Goal: Task Accomplishment & Management: Use online tool/utility

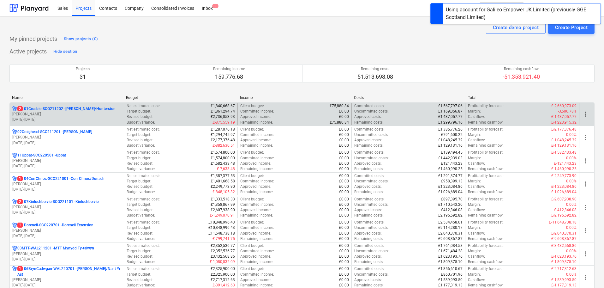
click at [49, 111] on p "[PERSON_NAME]" at bounding box center [66, 113] width 109 height 5
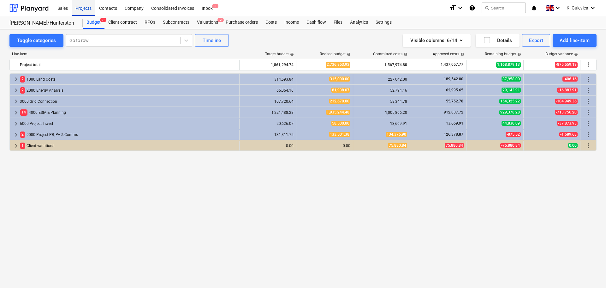
click at [78, 10] on div "Projects" at bounding box center [84, 8] width 24 height 16
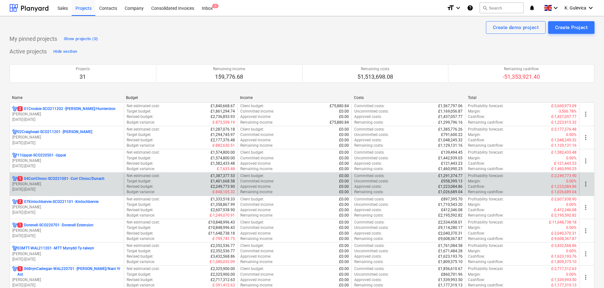
click at [45, 183] on p "[PERSON_NAME]" at bounding box center [66, 183] width 109 height 5
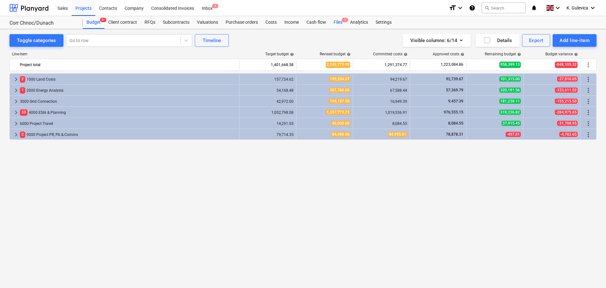
click at [337, 23] on div "Files 1" at bounding box center [338, 22] width 16 height 13
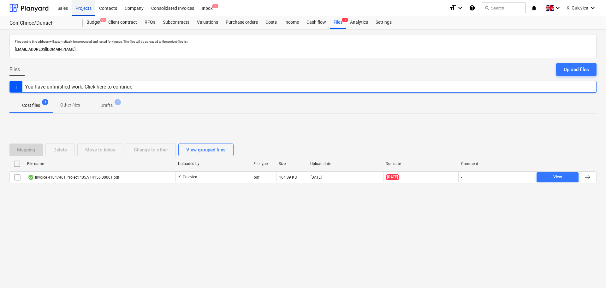
click at [81, 8] on div "Projects" at bounding box center [84, 8] width 24 height 16
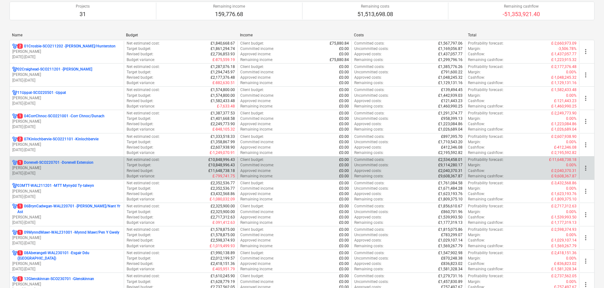
scroll to position [63, 0]
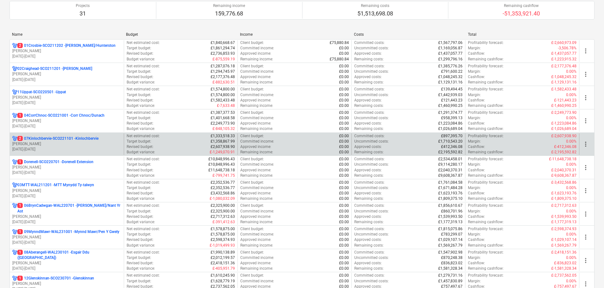
click at [53, 145] on p "[PERSON_NAME]" at bounding box center [66, 143] width 109 height 5
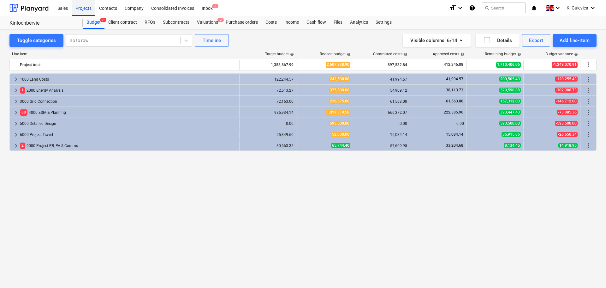
click at [83, 7] on div "Projects" at bounding box center [84, 8] width 24 height 16
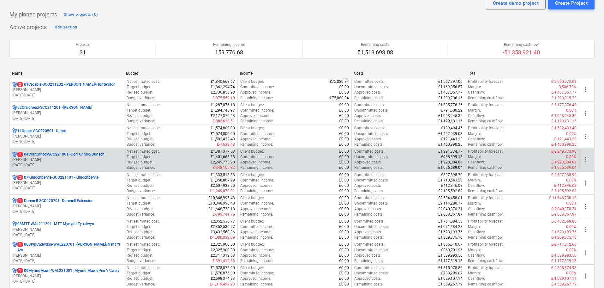
scroll to position [32, 0]
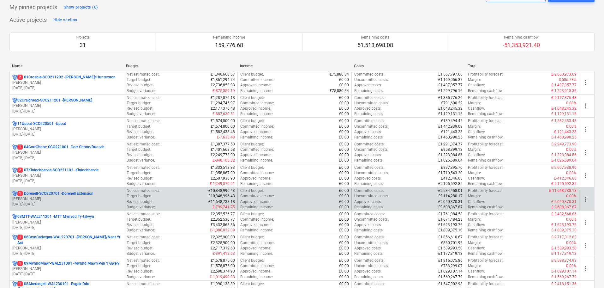
click at [47, 195] on p "1 Dorenell-SCO220701 - Dorenell Extension" at bounding box center [55, 193] width 76 height 5
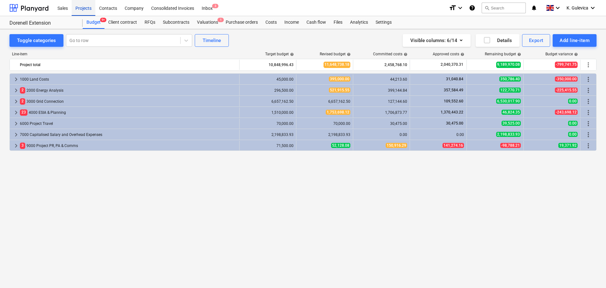
click at [87, 8] on div "Projects" at bounding box center [84, 8] width 24 height 16
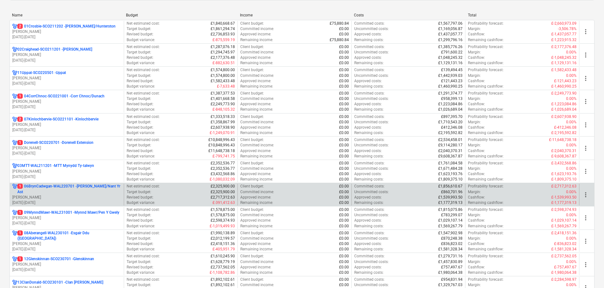
scroll to position [95, 0]
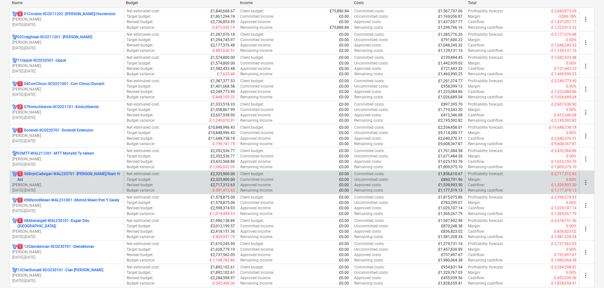
click at [80, 182] on p "[PERSON_NAME]" at bounding box center [66, 184] width 109 height 5
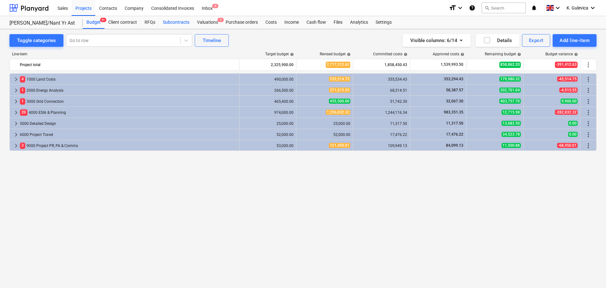
click at [172, 19] on div "Subcontracts" at bounding box center [176, 22] width 34 height 13
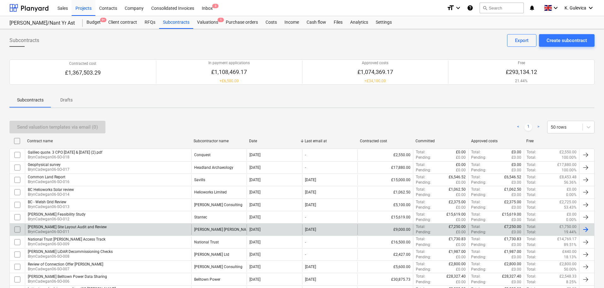
click at [225, 230] on div "[PERSON_NAME] [PERSON_NAME]" at bounding box center [219, 229] width 56 height 11
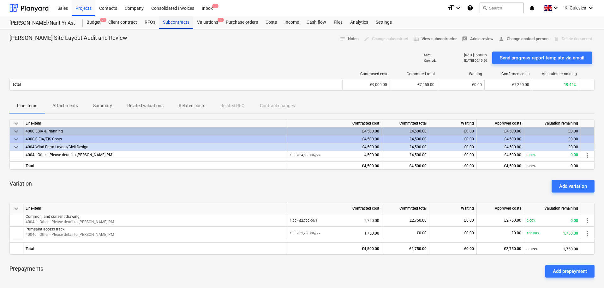
click at [170, 19] on div "Subcontracts" at bounding box center [176, 22] width 34 height 13
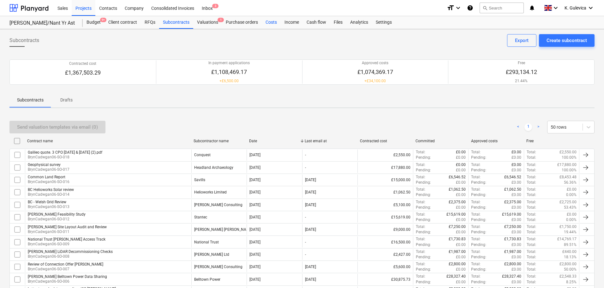
click at [270, 22] on div "Costs" at bounding box center [271, 22] width 19 height 13
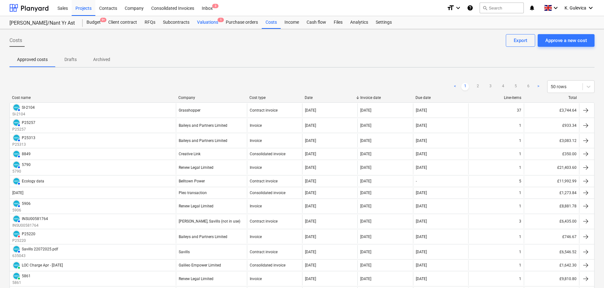
drag, startPoint x: 196, startPoint y: 20, endPoint x: 204, endPoint y: 23, distance: 7.8
click at [197, 20] on div "Valuations 1" at bounding box center [207, 22] width 29 height 13
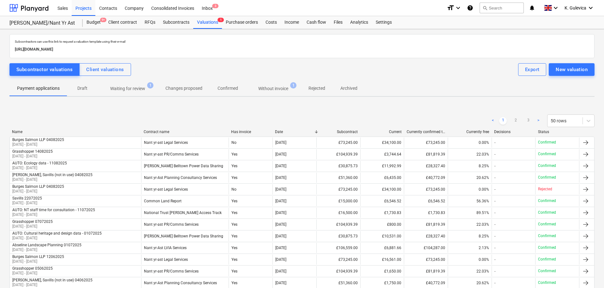
click at [271, 87] on p "Without invoice" at bounding box center [273, 88] width 30 height 7
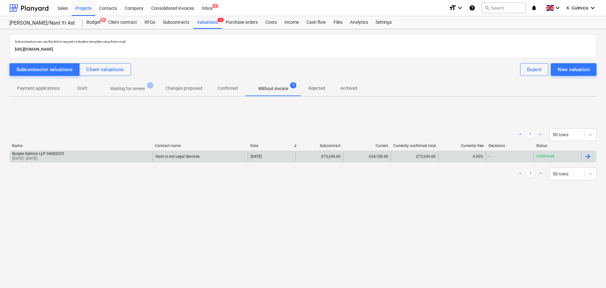
click at [232, 156] on div "Nant yr-ast Legal Services" at bounding box center [200, 156] width 95 height 10
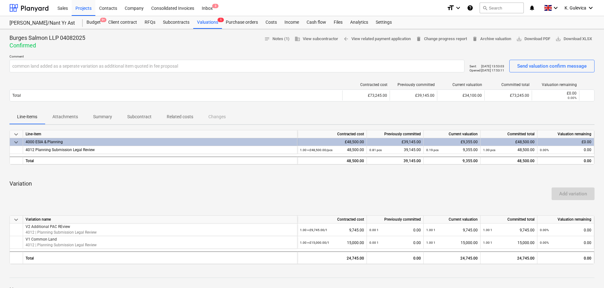
click at [68, 118] on p "Attachments" at bounding box center [65, 116] width 26 height 7
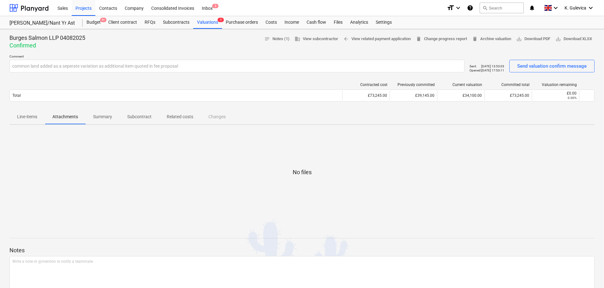
click at [28, 119] on p "Line-items" at bounding box center [27, 116] width 20 height 7
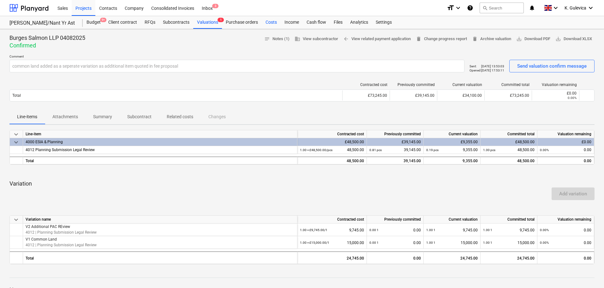
click at [272, 22] on div "Costs" at bounding box center [271, 22] width 19 height 13
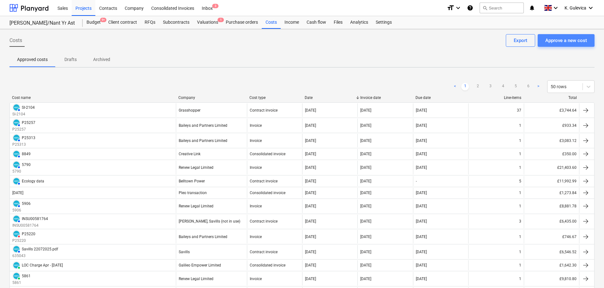
click at [575, 40] on div "Approve a new cost" at bounding box center [566, 40] width 42 height 8
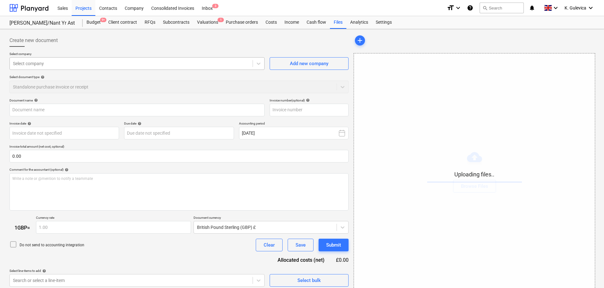
click at [133, 63] on div at bounding box center [131, 63] width 236 height 6
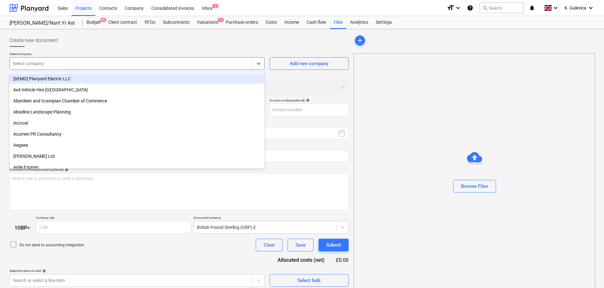
type input "64045921 Galileo [PERSON_NAME] - [DATE].pdf"
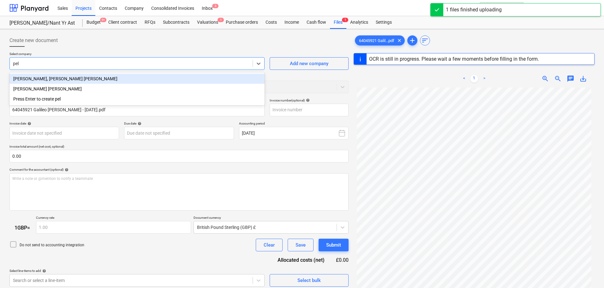
type input "pell"
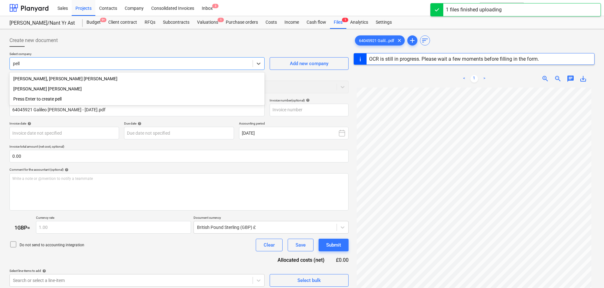
click at [44, 89] on div "[PERSON_NAME] [PERSON_NAME]" at bounding box center [136, 89] width 255 height 10
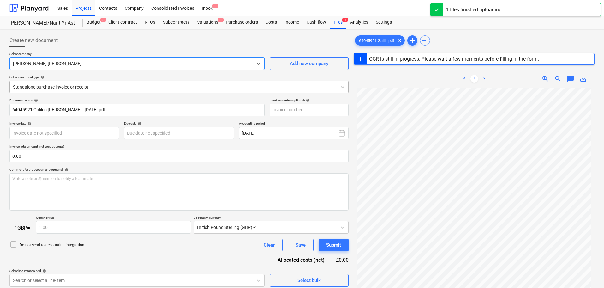
click at [72, 88] on div at bounding box center [173, 87] width 320 height 6
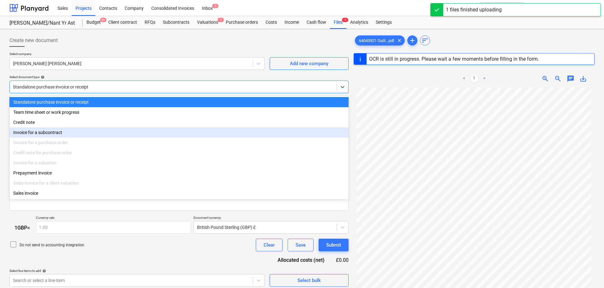
click at [49, 134] on div "Invoice for a subcontract" at bounding box center [178, 132] width 339 height 10
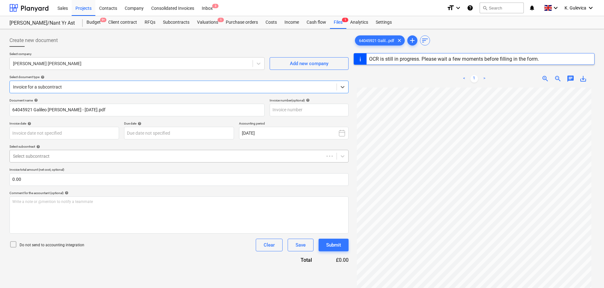
type input "64045921"
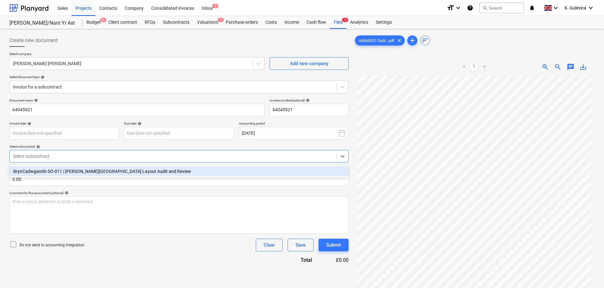
click at [61, 157] on div at bounding box center [173, 156] width 320 height 6
click at [56, 174] on div "BrynCadwgan06-SO-011 | [PERSON_NAME][GEOGRAPHIC_DATA] Layout Audit and Review" at bounding box center [178, 171] width 339 height 10
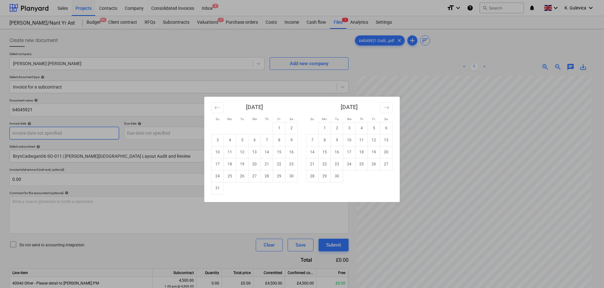
drag, startPoint x: 64, startPoint y: 136, endPoint x: 124, endPoint y: 134, distance: 60.0
click at [65, 135] on body "Sales Projects Contacts Company Consolidated Invoices Inbox 3 format_size keybo…" at bounding box center [302, 144] width 604 height 288
click at [277, 179] on td "29" at bounding box center [279, 176] width 12 height 12
type input "[DATE]"
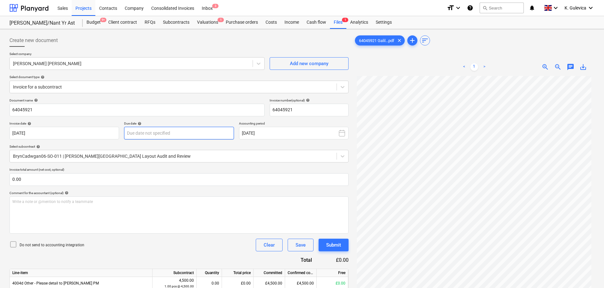
click at [197, 129] on body "Sales Projects Contacts Company Consolidated Invoices Inbox 3 format_size keybo…" at bounding box center [302, 144] width 604 height 288
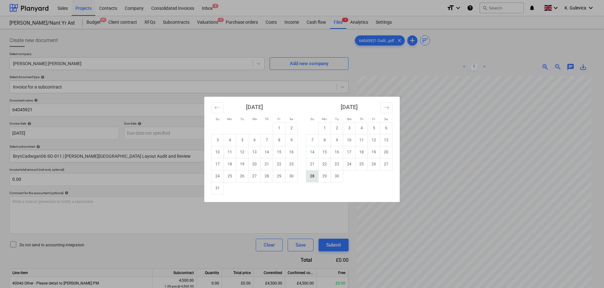
click at [314, 176] on td "28" at bounding box center [312, 176] width 12 height 12
type input "[DATE]"
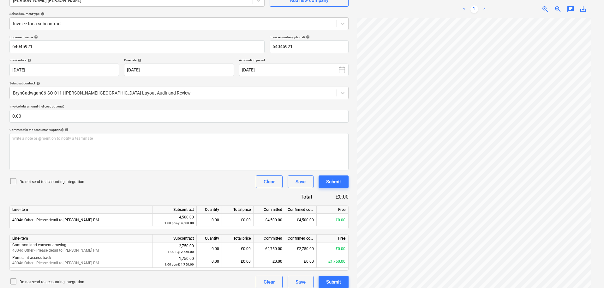
scroll to position [68, 0]
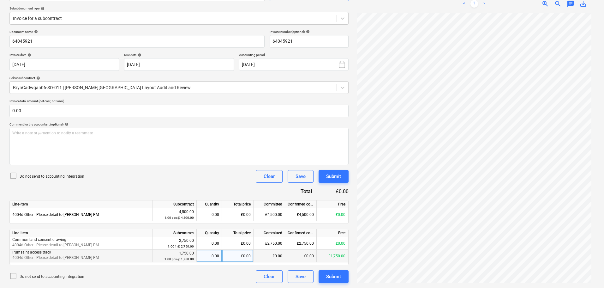
click at [243, 253] on div "£0.00" at bounding box center [238, 255] width 32 height 13
type input "1250"
click at [334, 280] on div "Submit" at bounding box center [333, 276] width 15 height 8
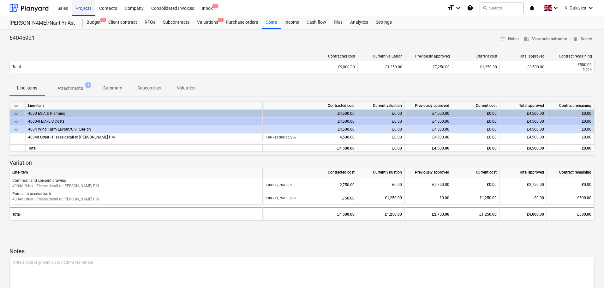
click at [84, 9] on div "Projects" at bounding box center [84, 8] width 24 height 16
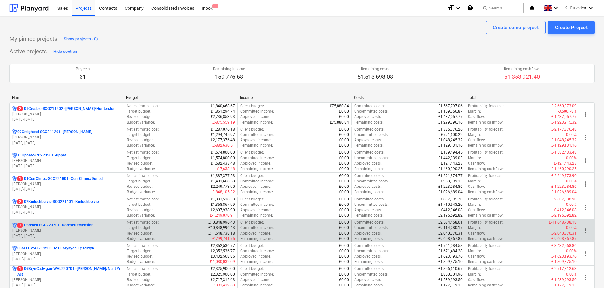
click at [55, 231] on p "[PERSON_NAME]" at bounding box center [66, 230] width 109 height 5
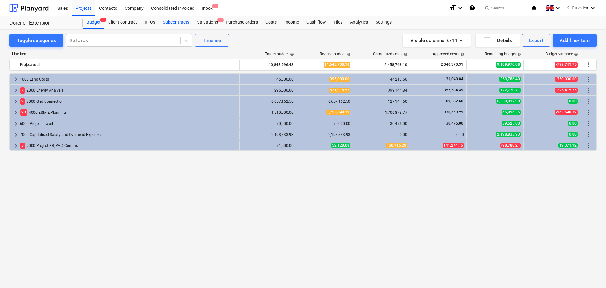
click at [173, 23] on div "Subcontracts" at bounding box center [176, 22] width 34 height 13
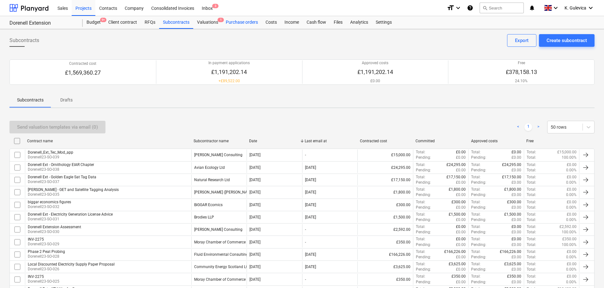
click at [250, 23] on div "Purchase orders" at bounding box center [242, 22] width 40 height 13
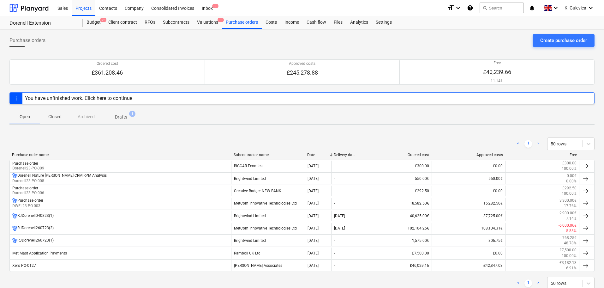
click at [119, 114] on p "Drafts" at bounding box center [121, 117] width 12 height 7
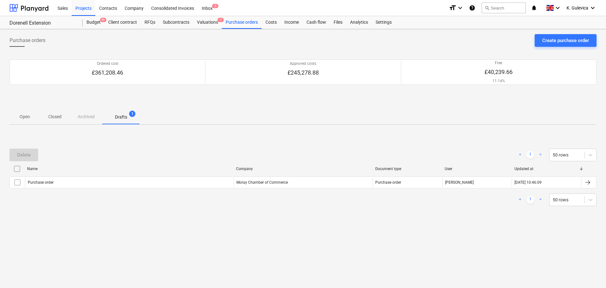
click at [27, 115] on p "Open" at bounding box center [24, 116] width 15 height 7
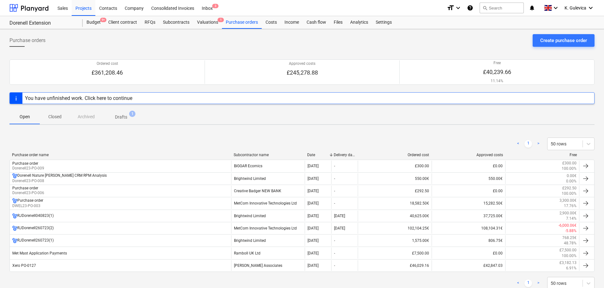
click at [59, 115] on p "Closed" at bounding box center [54, 116] width 15 height 7
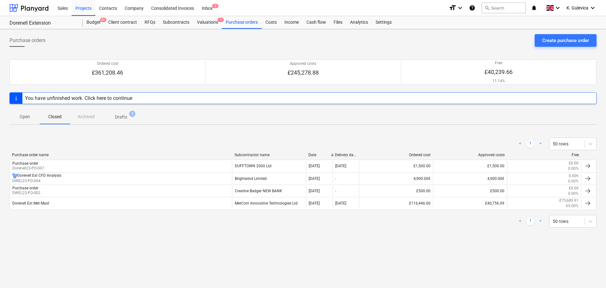
click at [23, 117] on p "Open" at bounding box center [24, 116] width 15 height 7
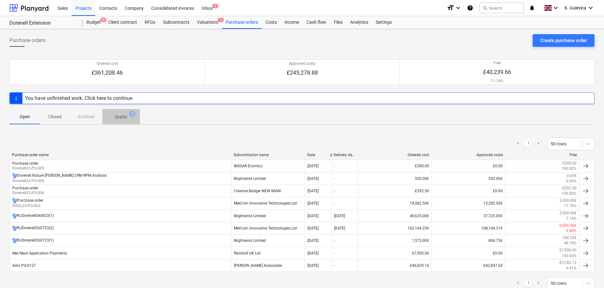
click at [122, 119] on p "Drafts" at bounding box center [121, 117] width 12 height 7
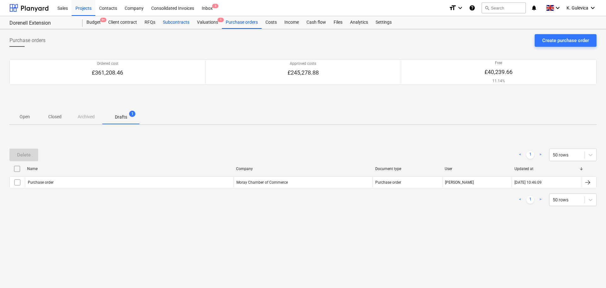
click at [169, 20] on div "Subcontracts" at bounding box center [176, 22] width 34 height 13
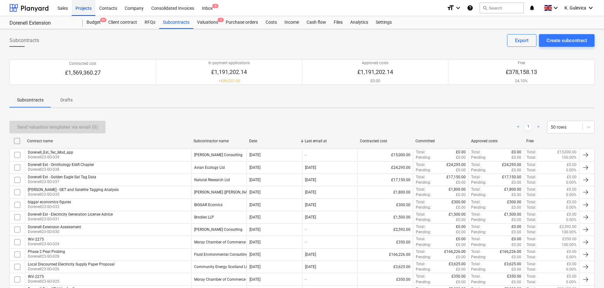
click at [81, 9] on div "Projects" at bounding box center [84, 8] width 24 height 16
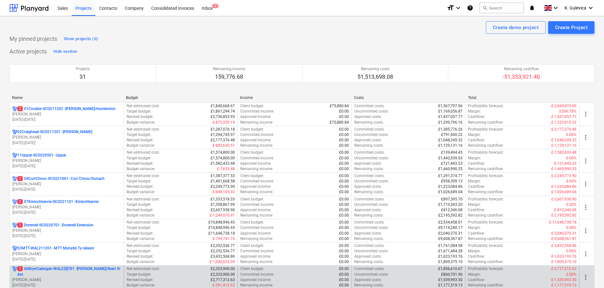
click at [65, 270] on p "1 06BrynCadwgan-WAL220701 - [PERSON_NAME]/Nant Yr Ast" at bounding box center [69, 271] width 104 height 11
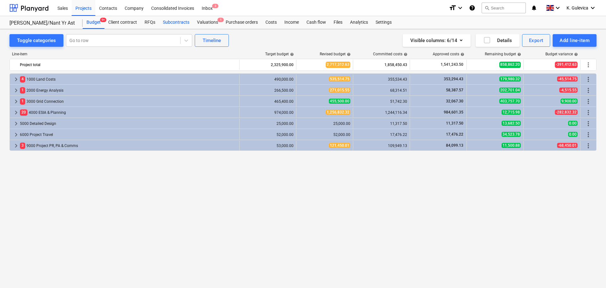
click at [167, 27] on div "Subcontracts" at bounding box center [176, 22] width 34 height 13
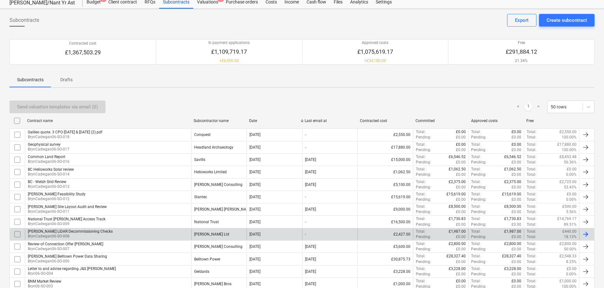
scroll to position [32, 0]
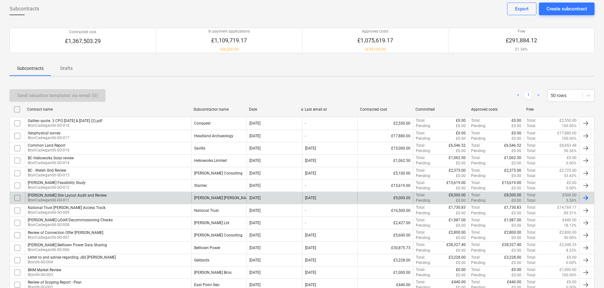
click at [95, 200] on p "BrynCadwgan06-SO-011" at bounding box center [67, 199] width 79 height 5
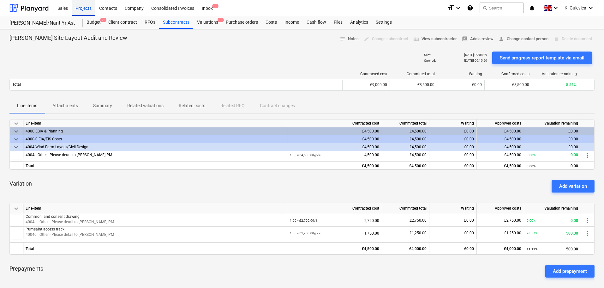
click at [78, 10] on div "Projects" at bounding box center [84, 8] width 24 height 16
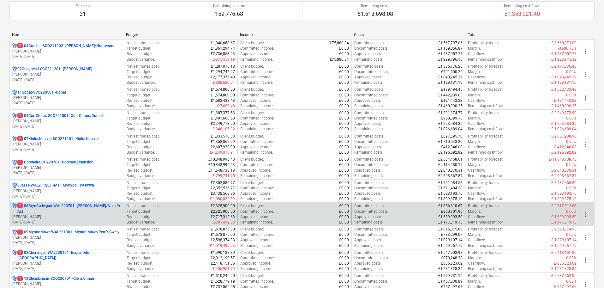
scroll to position [63, 0]
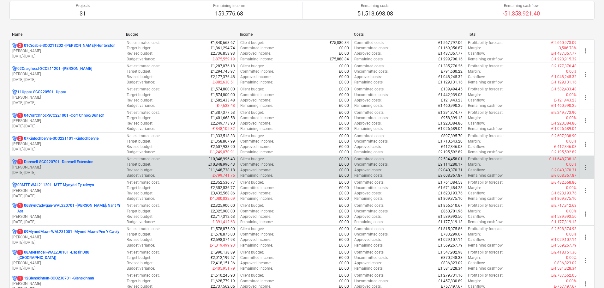
click at [83, 167] on p "[PERSON_NAME]" at bounding box center [66, 166] width 109 height 5
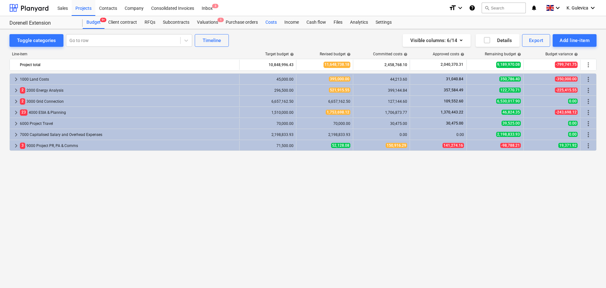
click at [273, 22] on div "Costs" at bounding box center [271, 22] width 19 height 13
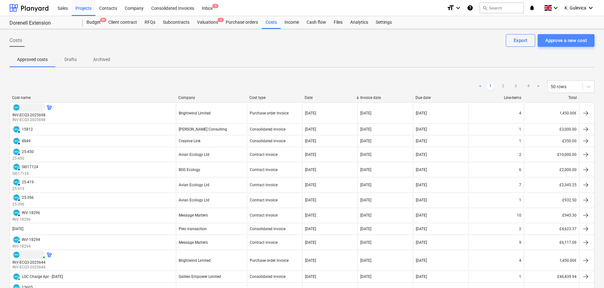
click at [555, 42] on div "Approve a new cost" at bounding box center [566, 40] width 42 height 8
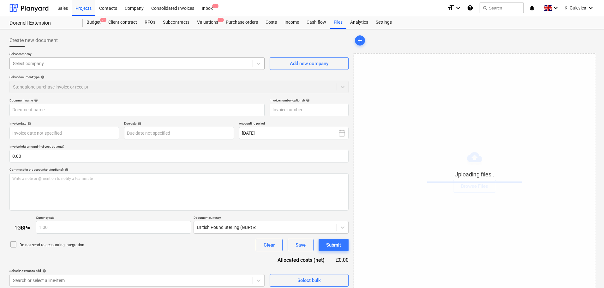
click at [173, 63] on div at bounding box center [131, 63] width 236 height 6
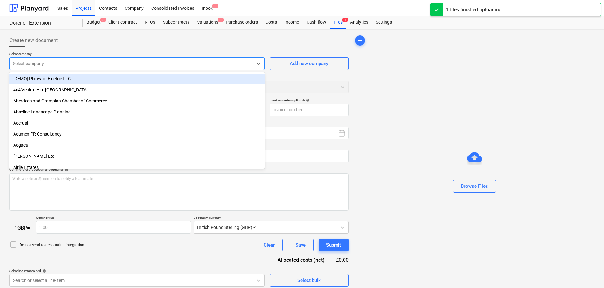
type input "64045920 [PERSON_NAME] - [DATE].pdf"
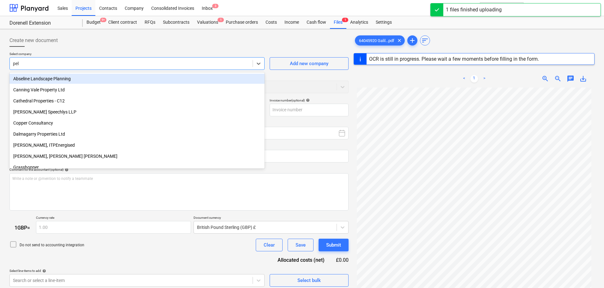
type input "pell"
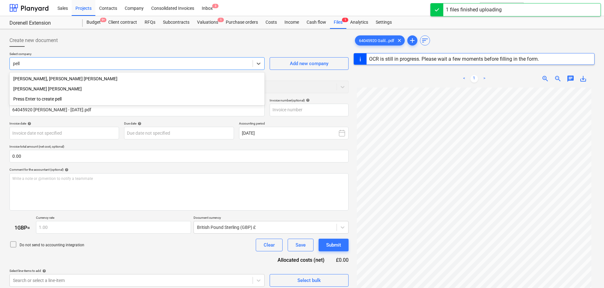
click at [39, 89] on div "[PERSON_NAME] [PERSON_NAME]" at bounding box center [136, 89] width 255 height 10
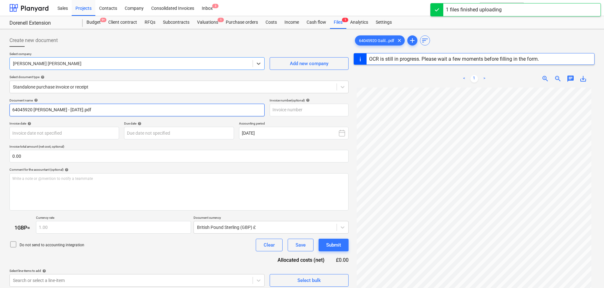
type input "64045920"
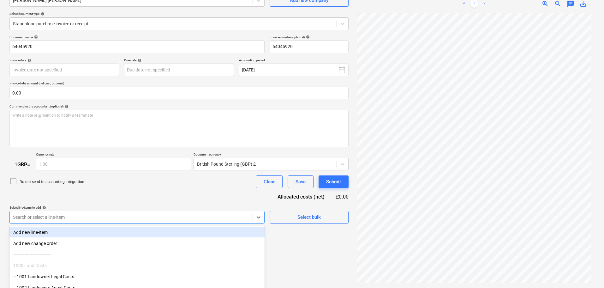
scroll to position [97, 0]
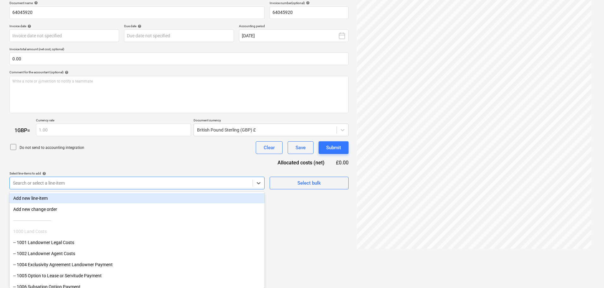
click at [114, 190] on body "Sales Projects Contacts Company Consolidated Invoices Inbox 3 format_size keybo…" at bounding box center [302, 47] width 604 height 288
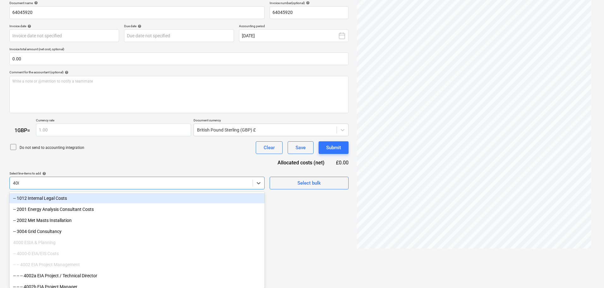
type input "4004"
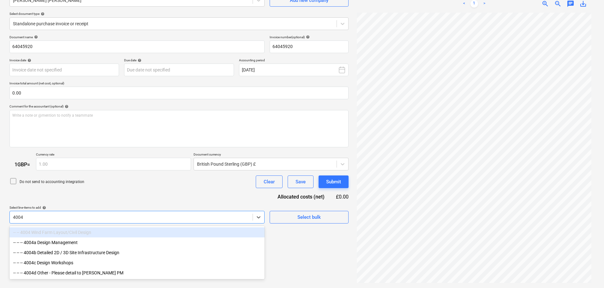
scroll to position [63, 0]
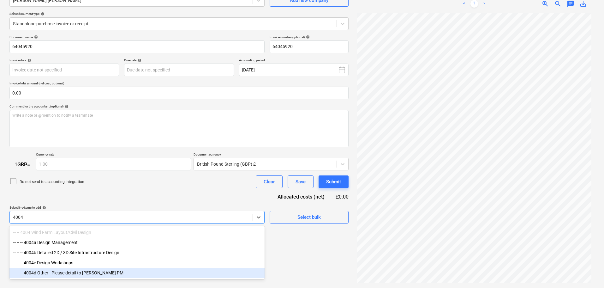
click at [61, 273] on div "-- -- -- 4004d Other - Please detail to [PERSON_NAME] PM" at bounding box center [136, 272] width 255 height 10
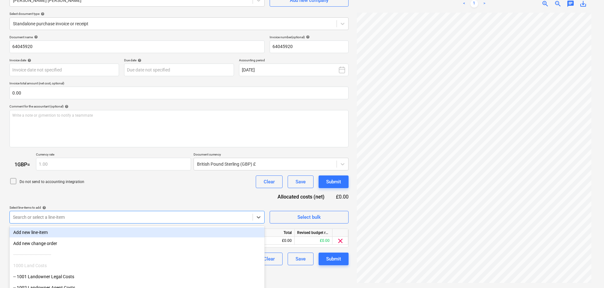
click at [198, 190] on div "Document name help 64045920 Invoice number (optional) help 64045920 Invoice dat…" at bounding box center [178, 150] width 339 height 230
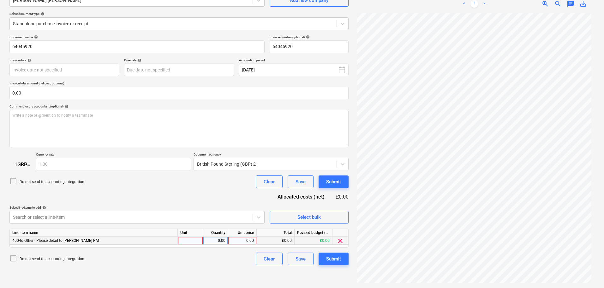
click at [250, 238] on div "0.00" at bounding box center [242, 240] width 23 height 8
type input "5000"
click at [74, 67] on body "Sales Projects Contacts Company Consolidated Invoices Inbox 3 format_size keybo…" at bounding box center [302, 81] width 604 height 288
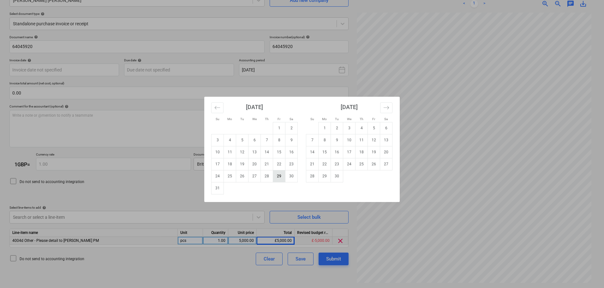
click at [277, 177] on td "29" at bounding box center [279, 176] width 12 height 12
type input "[DATE]"
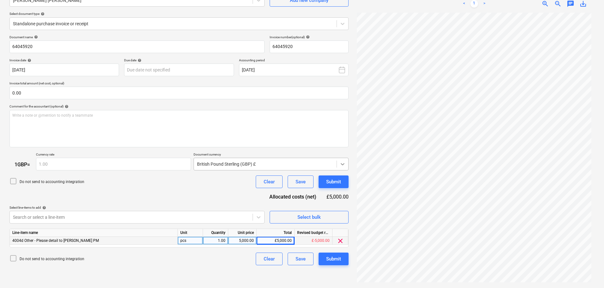
scroll to position [64, 0]
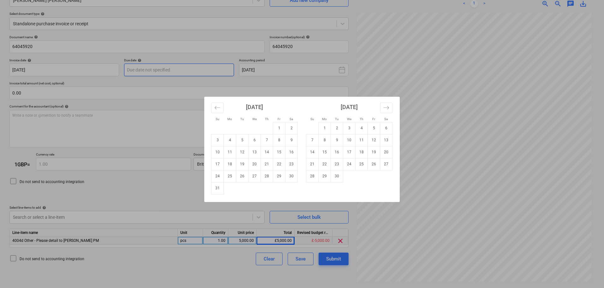
click at [180, 67] on body "Sales Projects Contacts Company Consolidated Invoices Inbox 3 format_size keybo…" at bounding box center [302, 81] width 604 height 288
click at [308, 176] on td "28" at bounding box center [312, 176] width 12 height 12
type input "[DATE]"
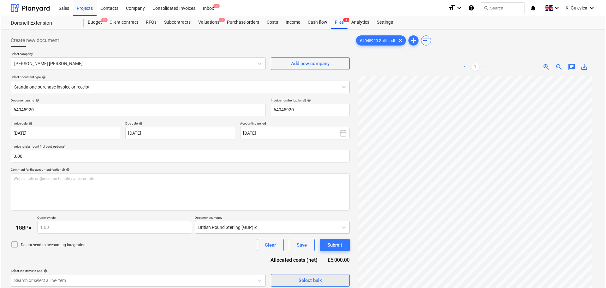
scroll to position [63, 0]
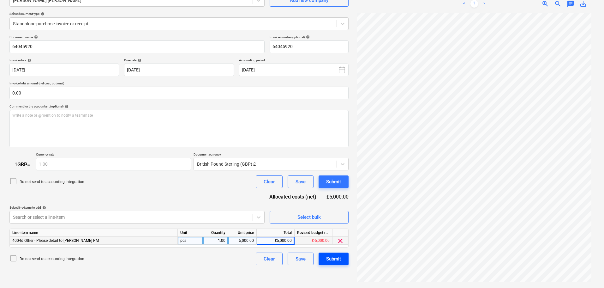
click at [331, 259] on div "Submit" at bounding box center [333, 258] width 15 height 8
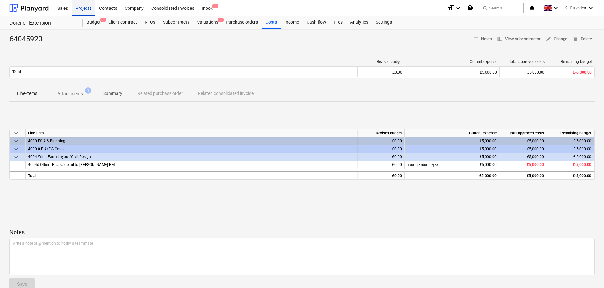
drag, startPoint x: 82, startPoint y: 8, endPoint x: 87, endPoint y: 12, distance: 6.5
click at [82, 8] on div "Projects" at bounding box center [84, 8] width 24 height 16
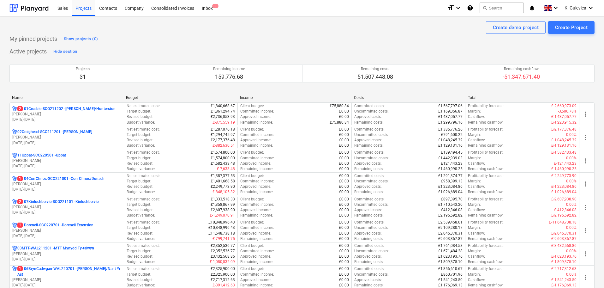
drag, startPoint x: 72, startPoint y: 214, endPoint x: 74, endPoint y: 207, distance: 7.9
click at [72, 214] on p "[DATE] - [DATE]" at bounding box center [66, 212] width 109 height 5
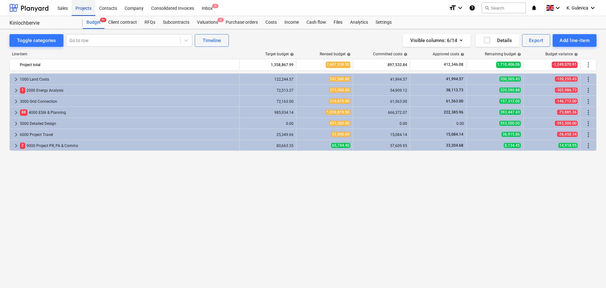
click at [87, 12] on div "Projects" at bounding box center [84, 8] width 24 height 16
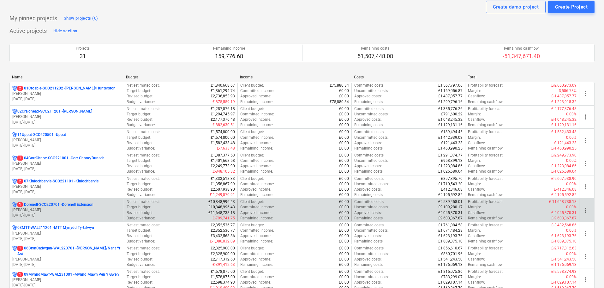
scroll to position [63, 0]
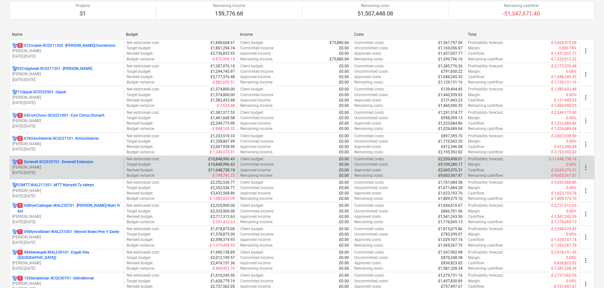
click at [52, 165] on p "[PERSON_NAME]" at bounding box center [66, 166] width 109 height 5
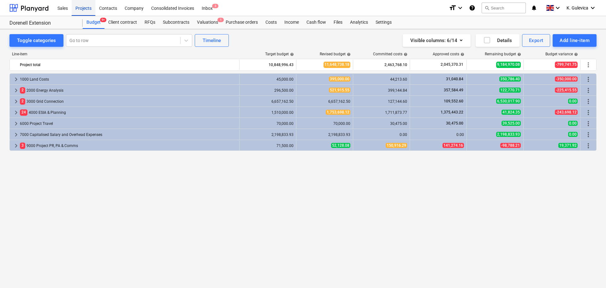
click at [89, 12] on div "Projects" at bounding box center [84, 8] width 24 height 16
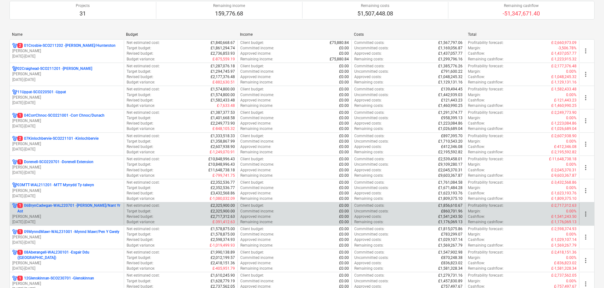
click at [40, 211] on p "1 06BrynCadwgan-WAL220701 - [PERSON_NAME]/Nant Yr Ast" at bounding box center [69, 208] width 104 height 11
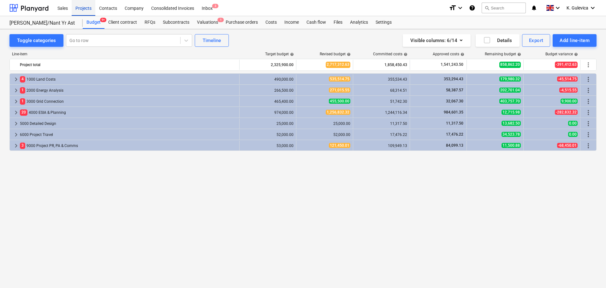
click at [83, 10] on div "Projects" at bounding box center [84, 8] width 24 height 16
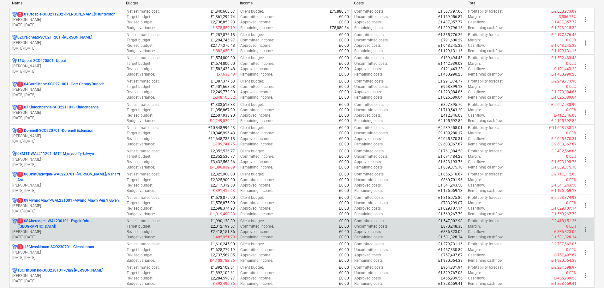
scroll to position [95, 0]
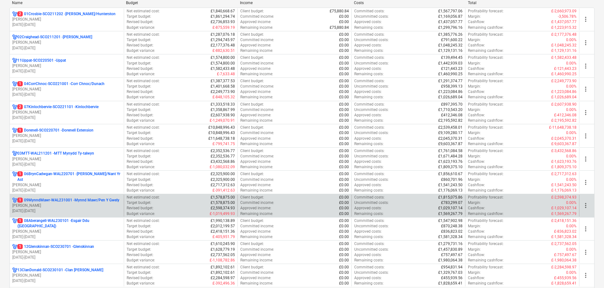
click at [58, 210] on p "[DATE] - [DATE]" at bounding box center [66, 210] width 109 height 5
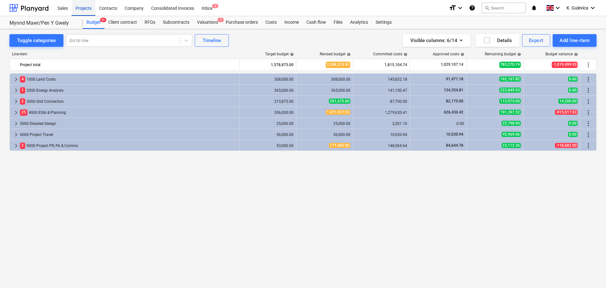
click at [88, 9] on div "Projects" at bounding box center [84, 8] width 24 height 16
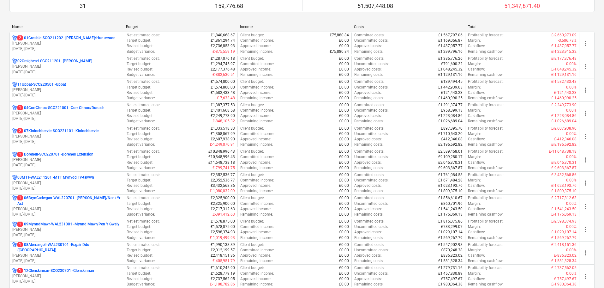
scroll to position [158, 0]
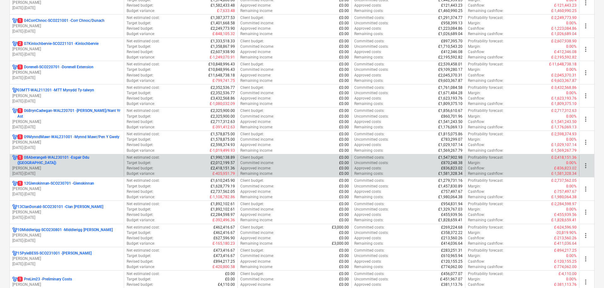
click at [48, 162] on p "1 08Aberangell-WAL230101 - Esgair Ddu ([GEOGRAPHIC_DATA])" at bounding box center [69, 160] width 104 height 11
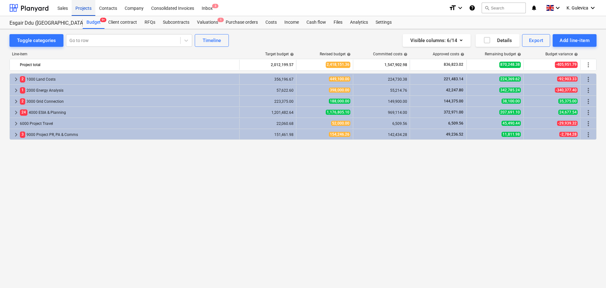
click at [81, 4] on div "Projects" at bounding box center [84, 8] width 24 height 16
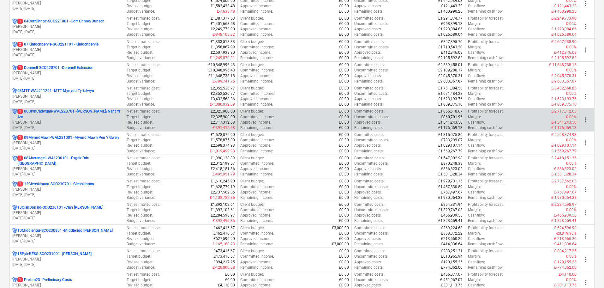
scroll to position [158, 0]
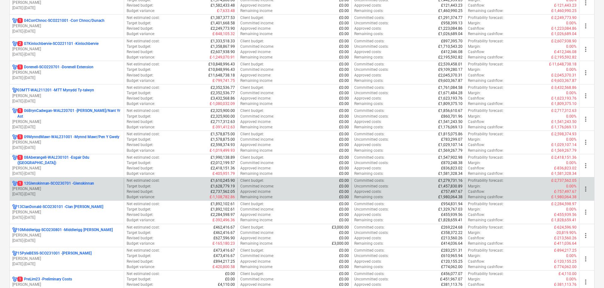
click at [57, 188] on p "[PERSON_NAME]" at bounding box center [66, 188] width 109 height 5
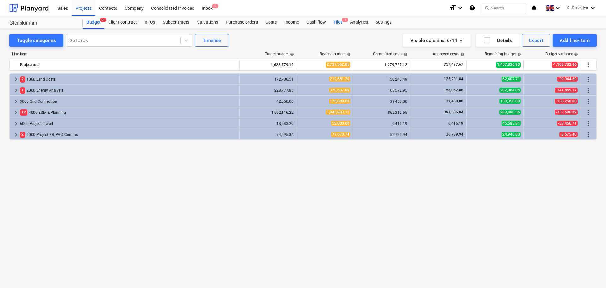
click at [333, 22] on div "Files 1" at bounding box center [338, 22] width 16 height 13
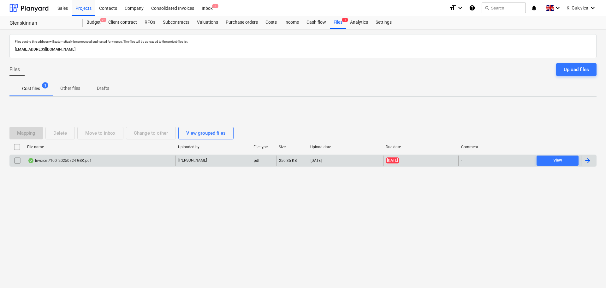
click at [80, 161] on div "Invoice 7100_20250724 GSK.pdf" at bounding box center [59, 160] width 63 height 5
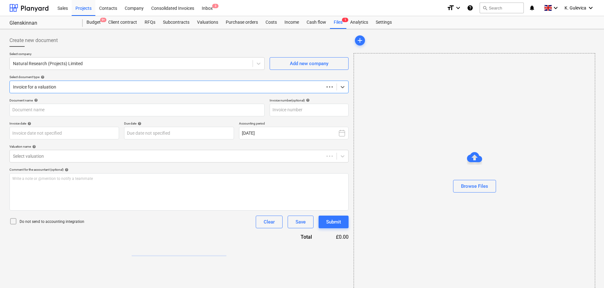
type input "7100"
type input "[DATE]"
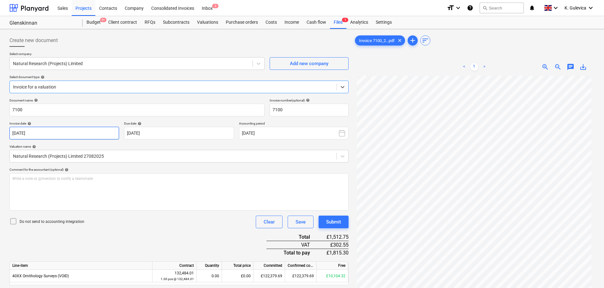
click at [94, 134] on body "Sales Projects Contacts Company Consolidated Invoices Inbox 3 format_size keybo…" at bounding box center [302, 144] width 604 height 288
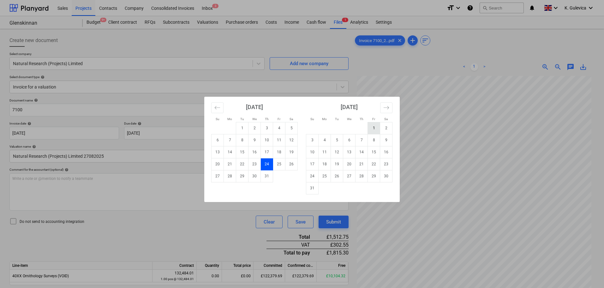
click at [375, 130] on td "1" at bounding box center [374, 128] width 12 height 12
type input "[DATE]"
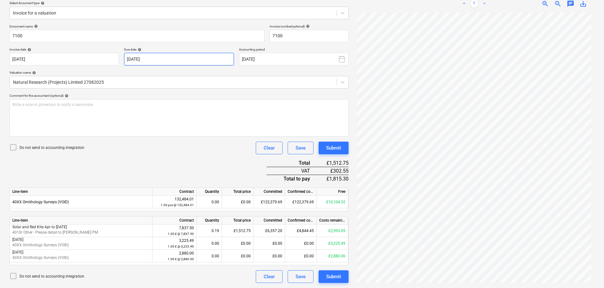
click at [169, 58] on body "Sales Projects Contacts Company Consolidated Invoices Inbox 3 format_size keybo…" at bounding box center [302, 70] width 604 height 288
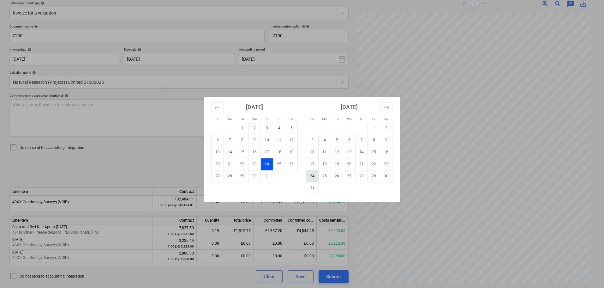
click at [309, 175] on td "24" at bounding box center [312, 176] width 12 height 12
type input "[DATE]"
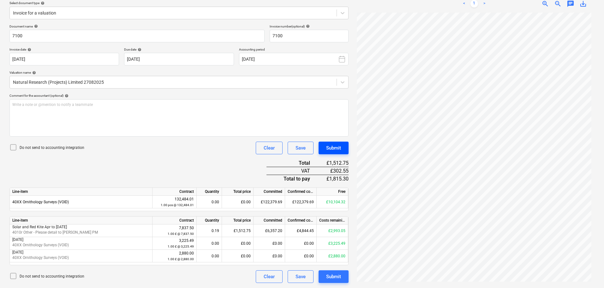
click at [337, 148] on div "Submit" at bounding box center [333, 148] width 15 height 8
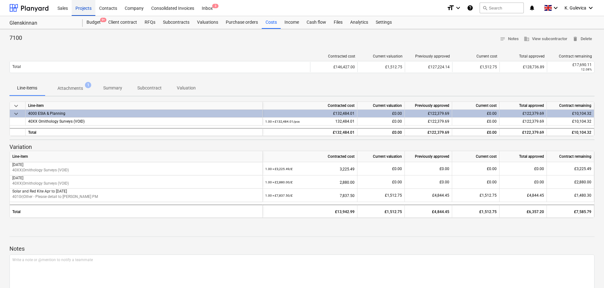
click at [81, 9] on div "Projects" at bounding box center [84, 8] width 24 height 16
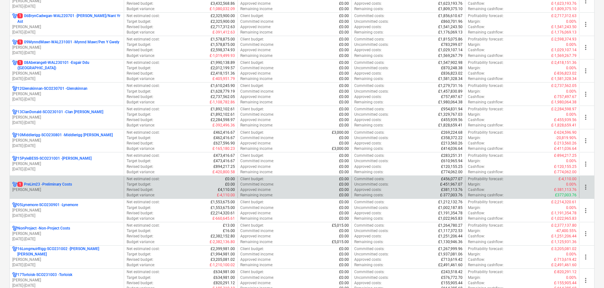
click at [53, 188] on p "[PERSON_NAME]" at bounding box center [66, 189] width 109 height 5
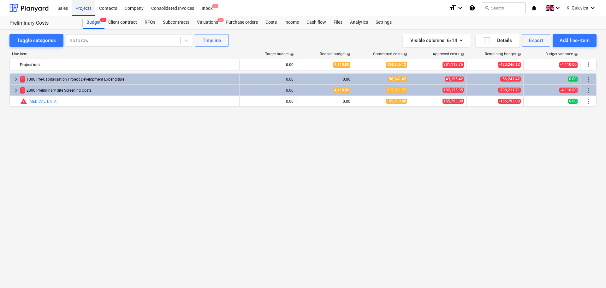
click at [80, 5] on div "Projects" at bounding box center [84, 8] width 24 height 16
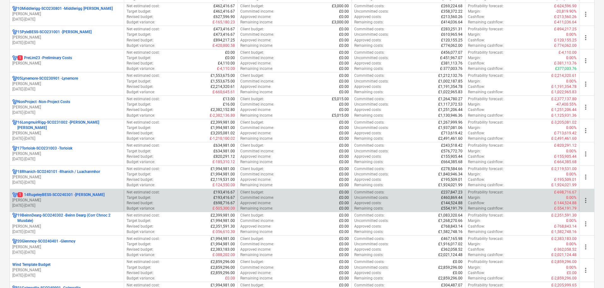
click at [58, 202] on p "[PERSON_NAME]" at bounding box center [66, 199] width 109 height 5
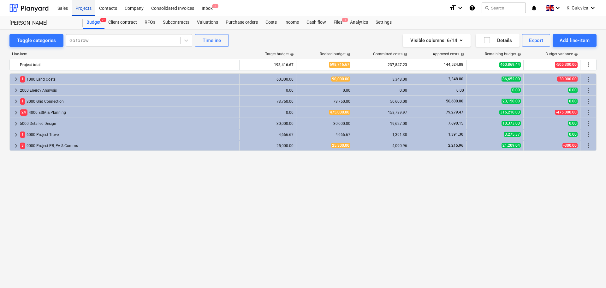
click at [90, 6] on div "Projects" at bounding box center [84, 8] width 24 height 16
